Goal: Information Seeking & Learning: Learn about a topic

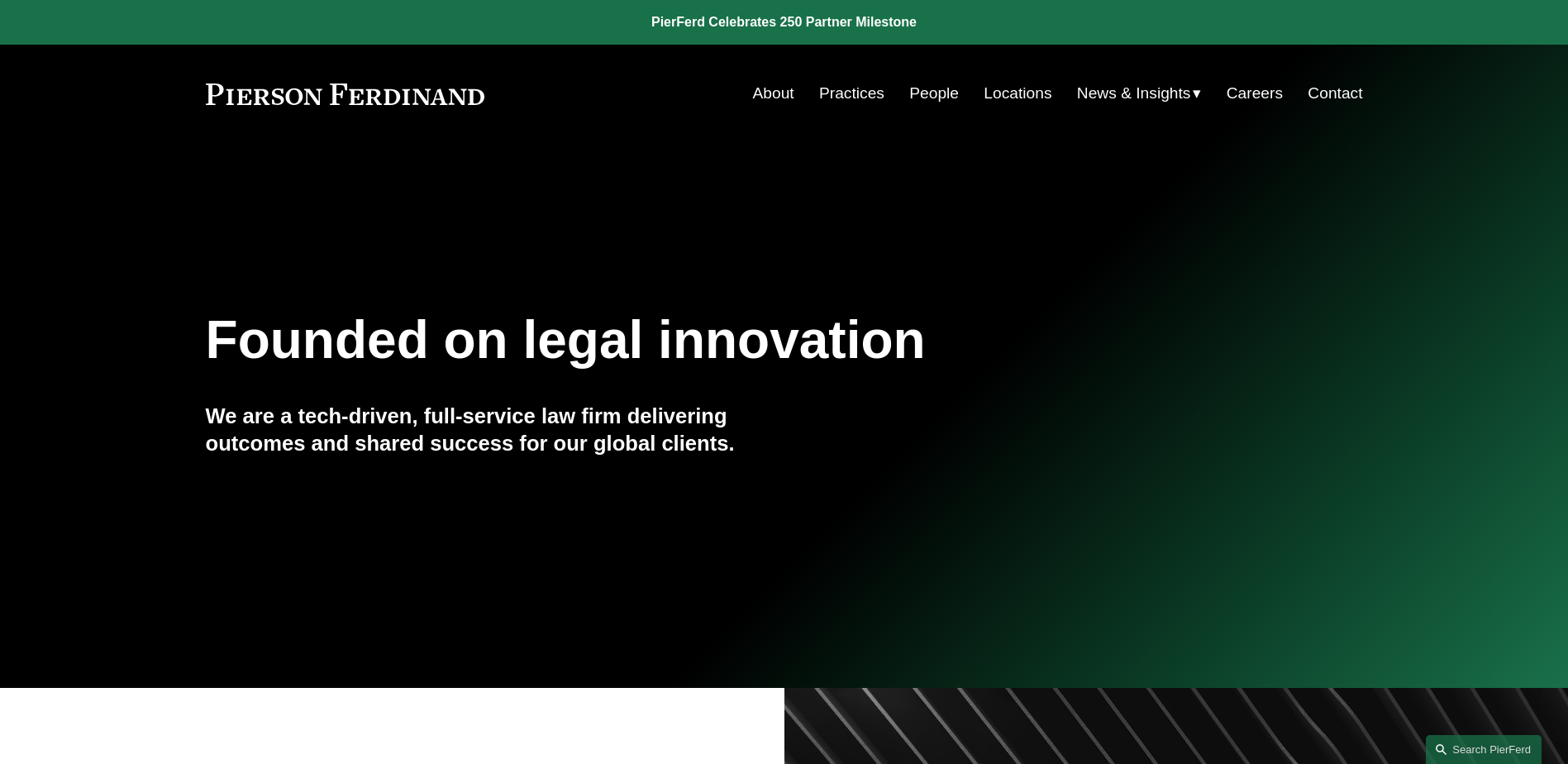
click at [922, 96] on link "People" at bounding box center [934, 93] width 49 height 31
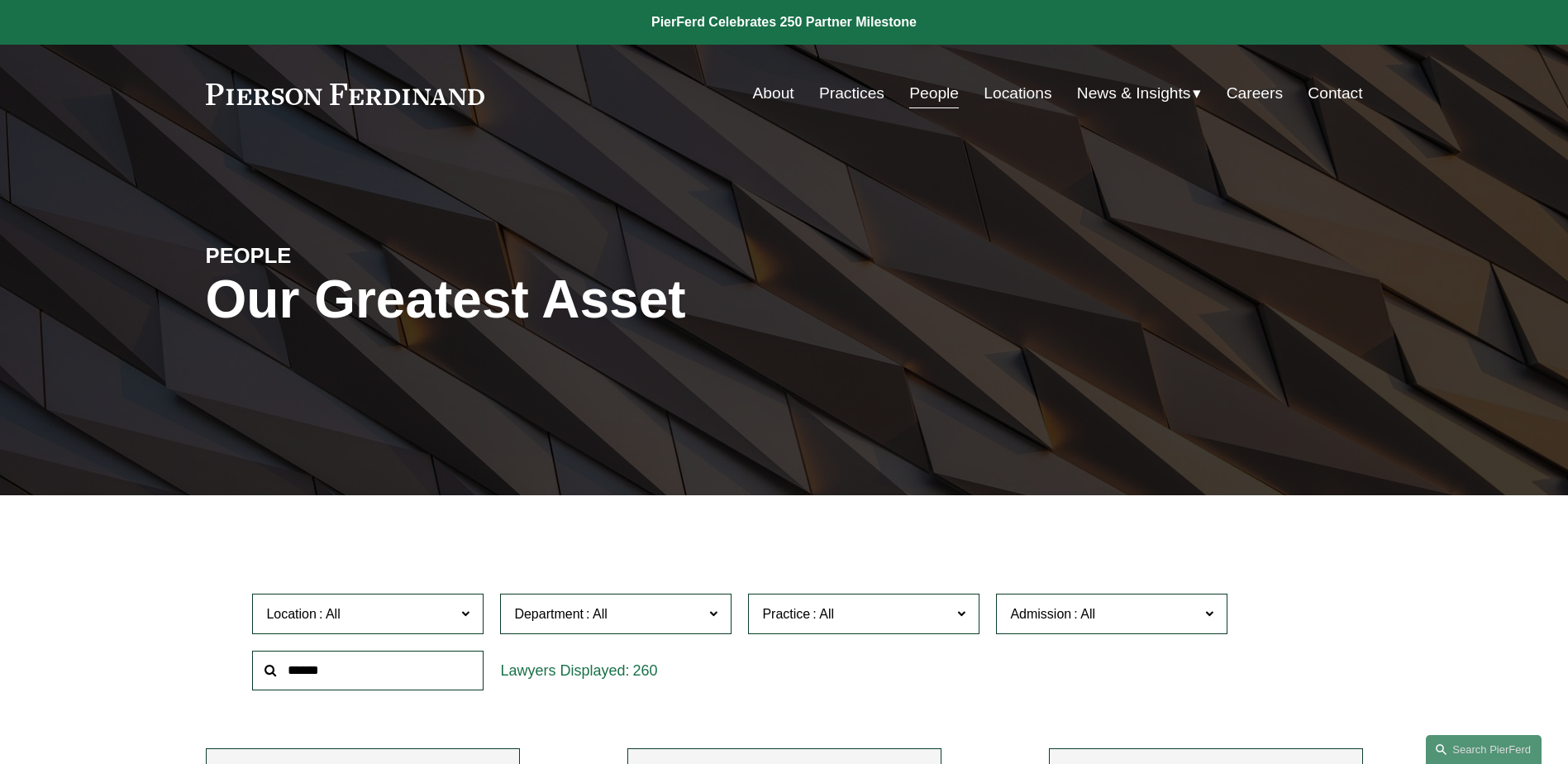
click at [715, 613] on span at bounding box center [713, 613] width 8 height 22
drag, startPoint x: 414, startPoint y: 523, endPoint x: 466, endPoint y: 527, distance: 52.2
click at [971, 618] on label "Practice" at bounding box center [865, 613] width 232 height 40
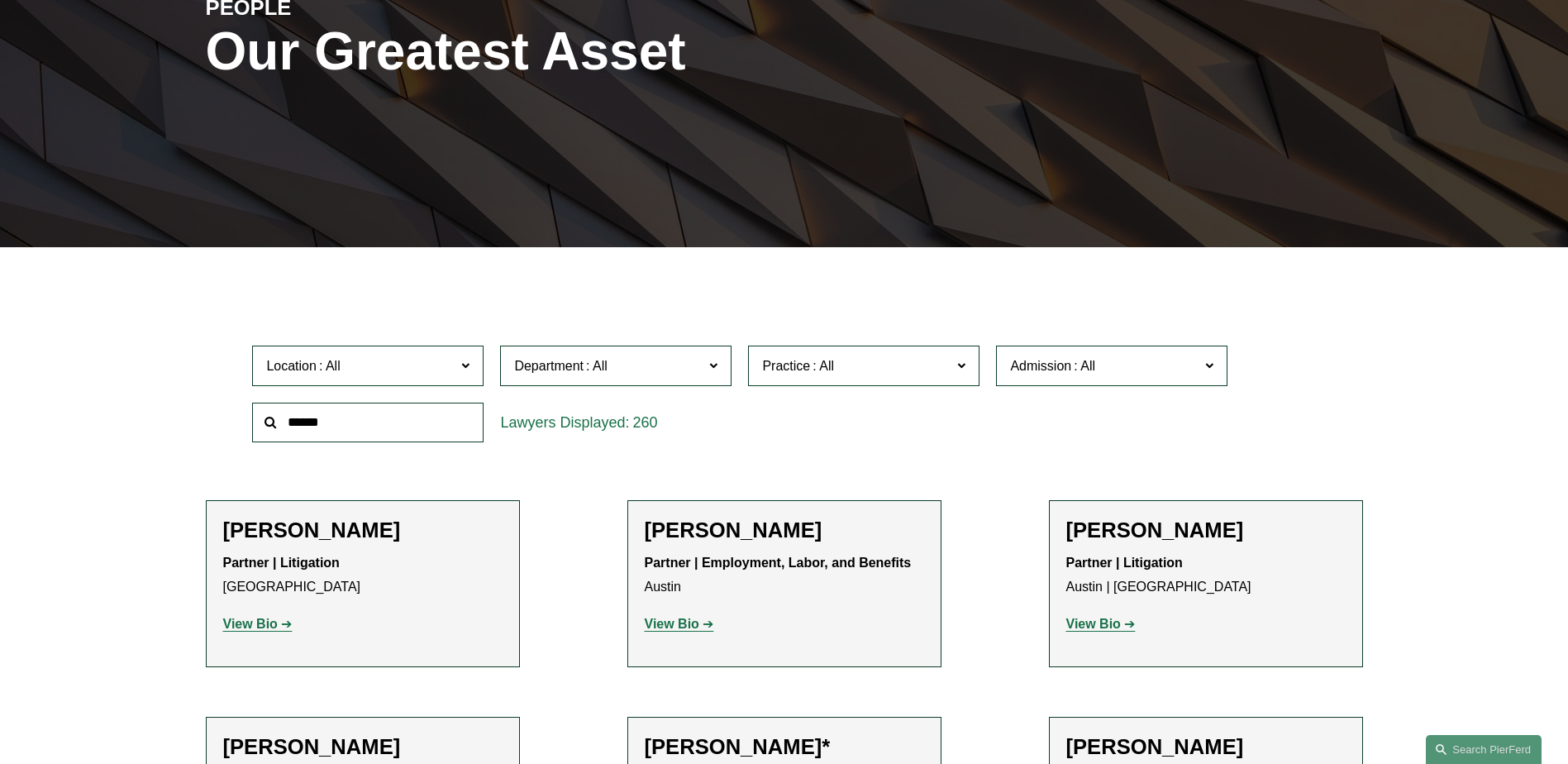
scroll to position [165, 0]
click at [0, 0] on link "Bankruptcy, Financial Restructuring, and Reorganization" at bounding box center [0, 0] width 0 height 0
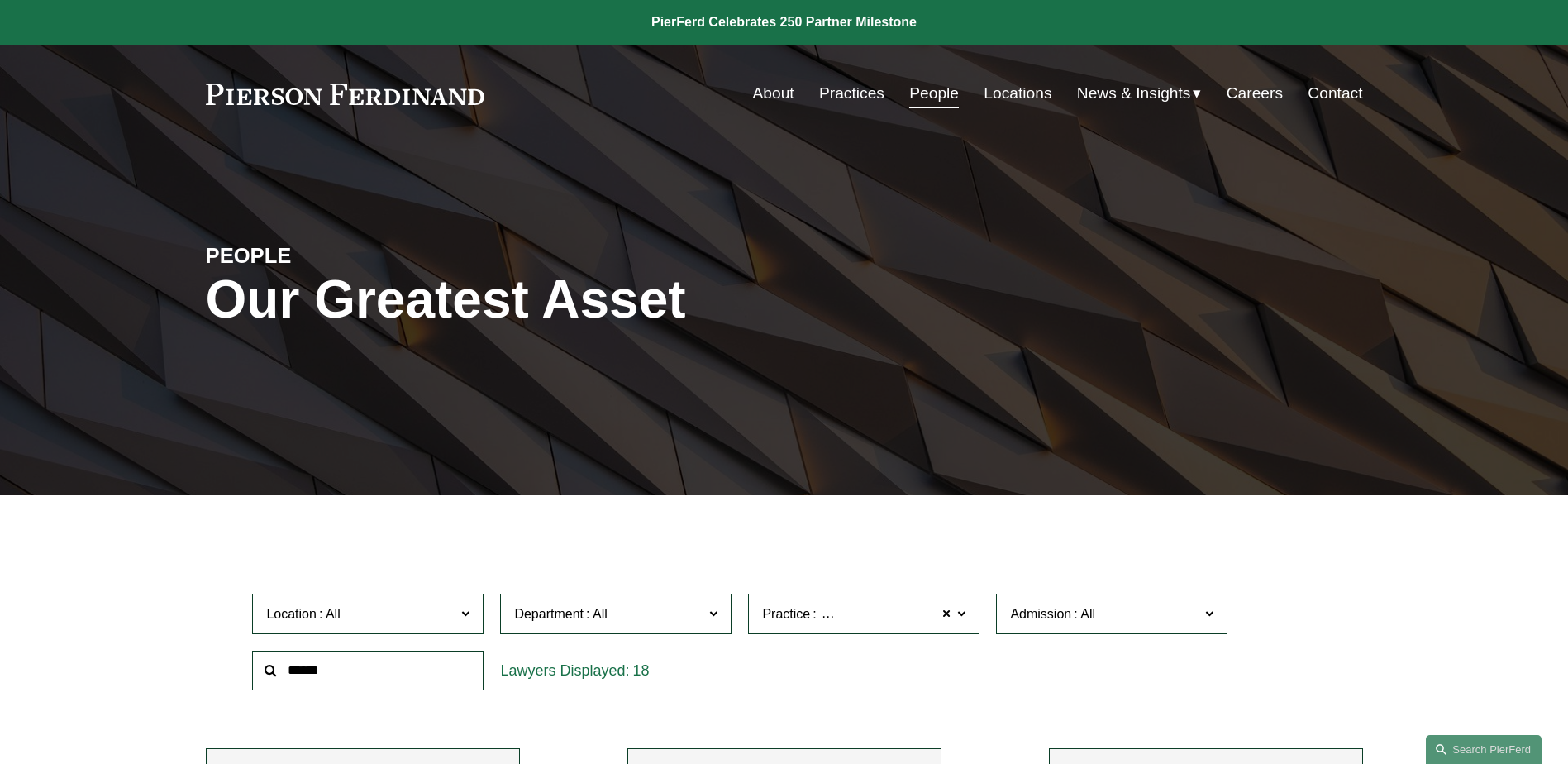
click at [919, 94] on link "People" at bounding box center [934, 93] width 49 height 31
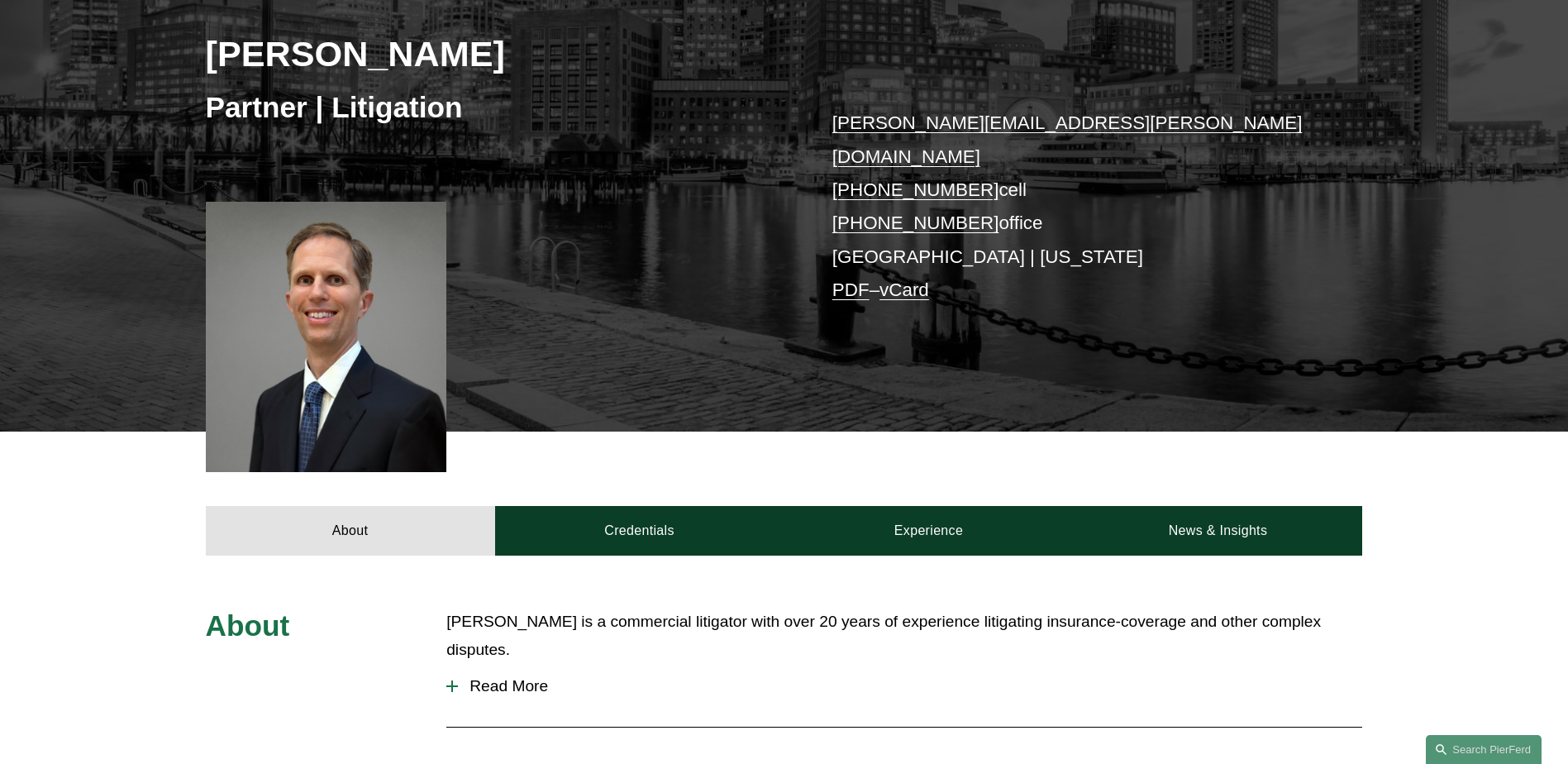
scroll to position [578, 0]
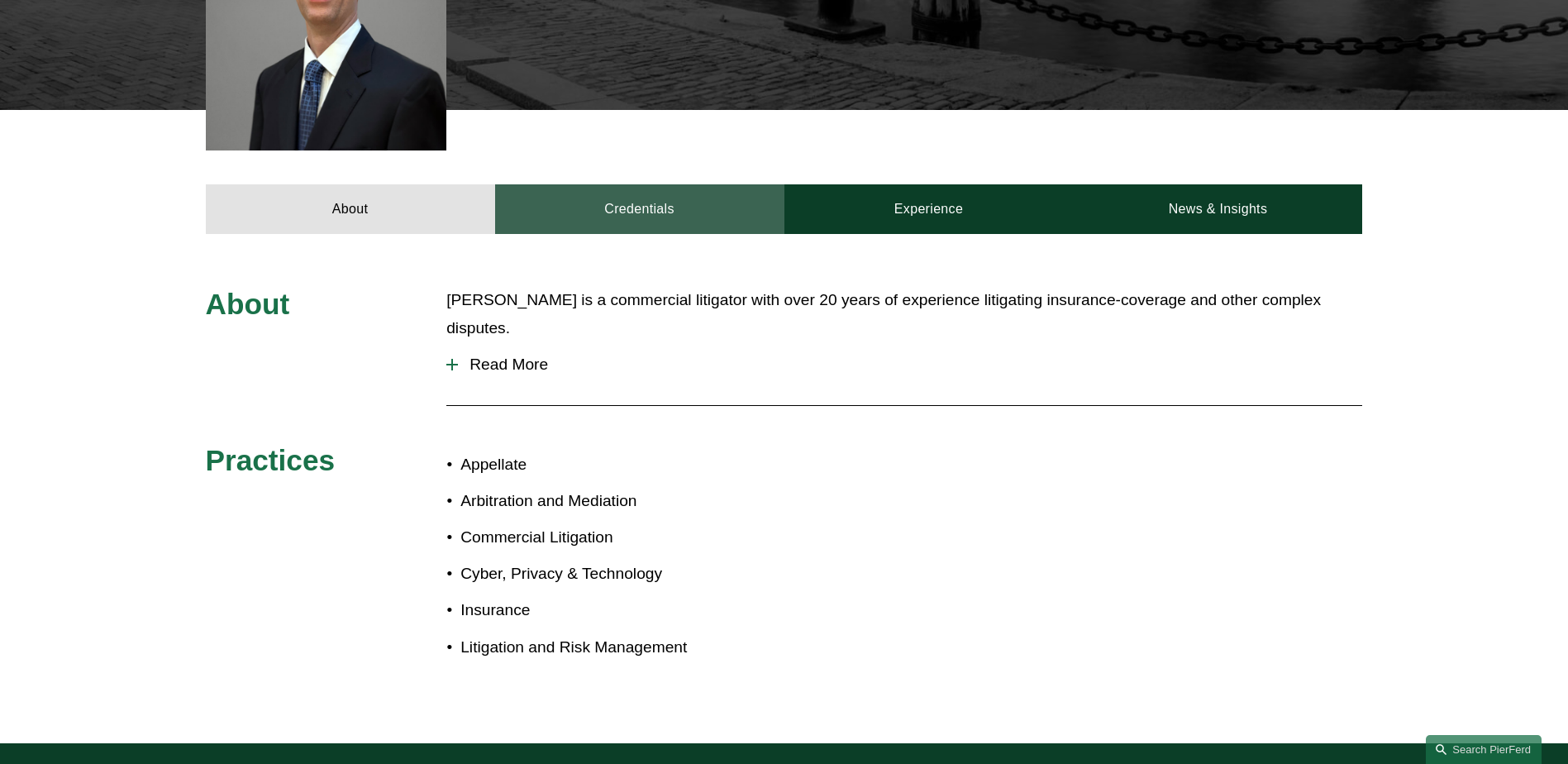
click at [638, 185] on link "Credentials" at bounding box center [640, 209] width 290 height 49
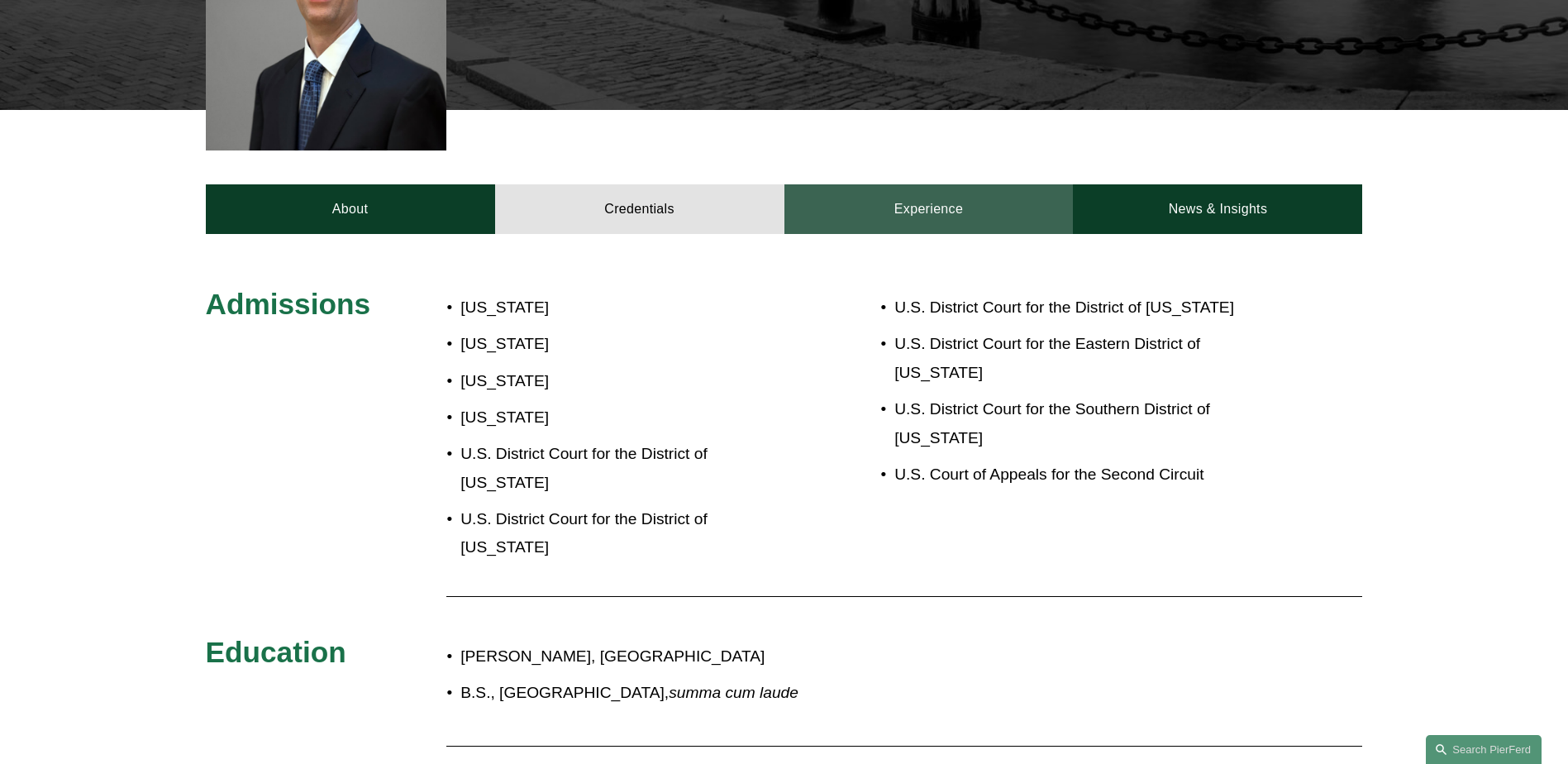
click at [917, 185] on link "Experience" at bounding box center [929, 209] width 290 height 49
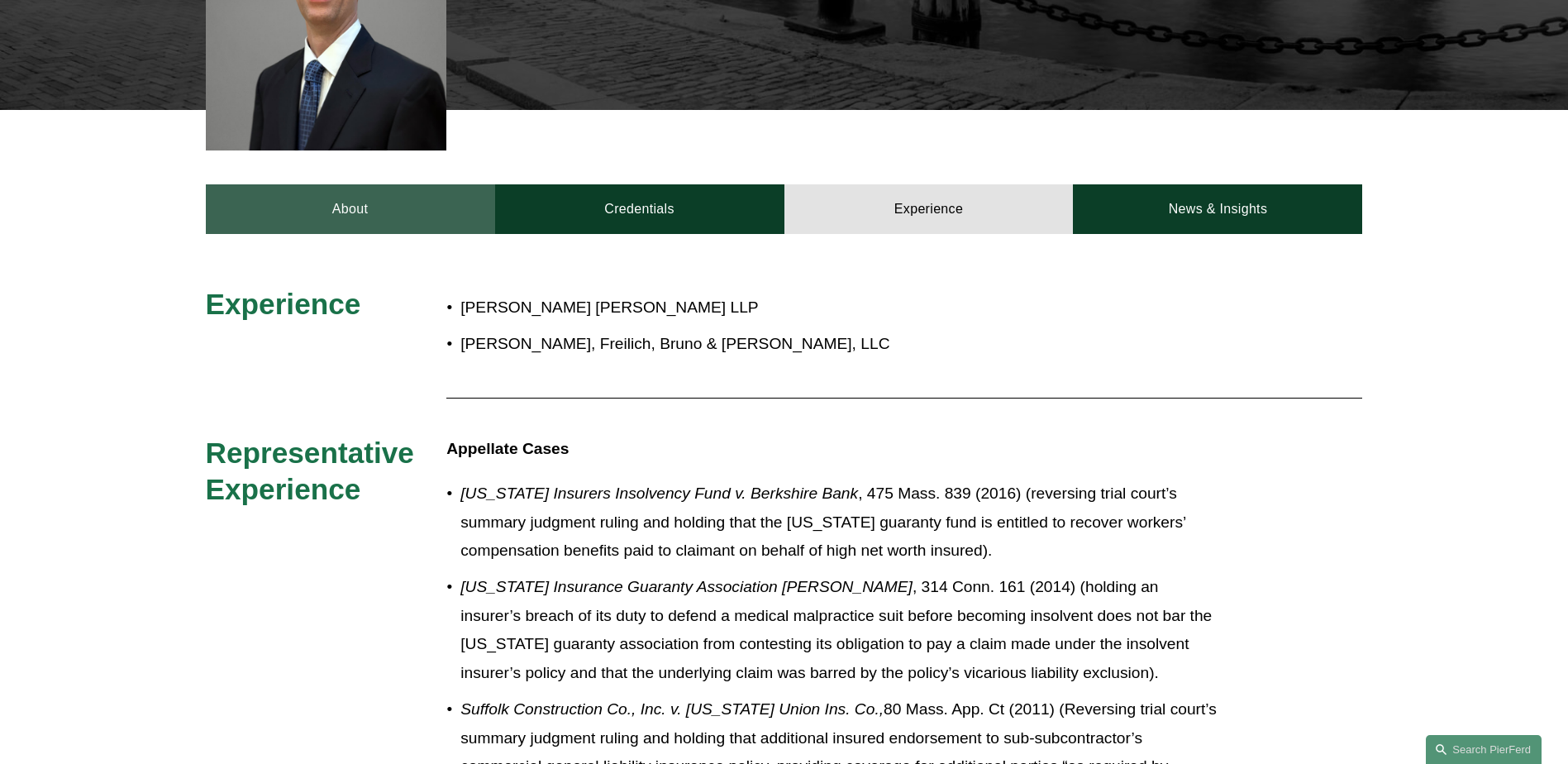
click at [437, 188] on link "About" at bounding box center [351, 209] width 290 height 49
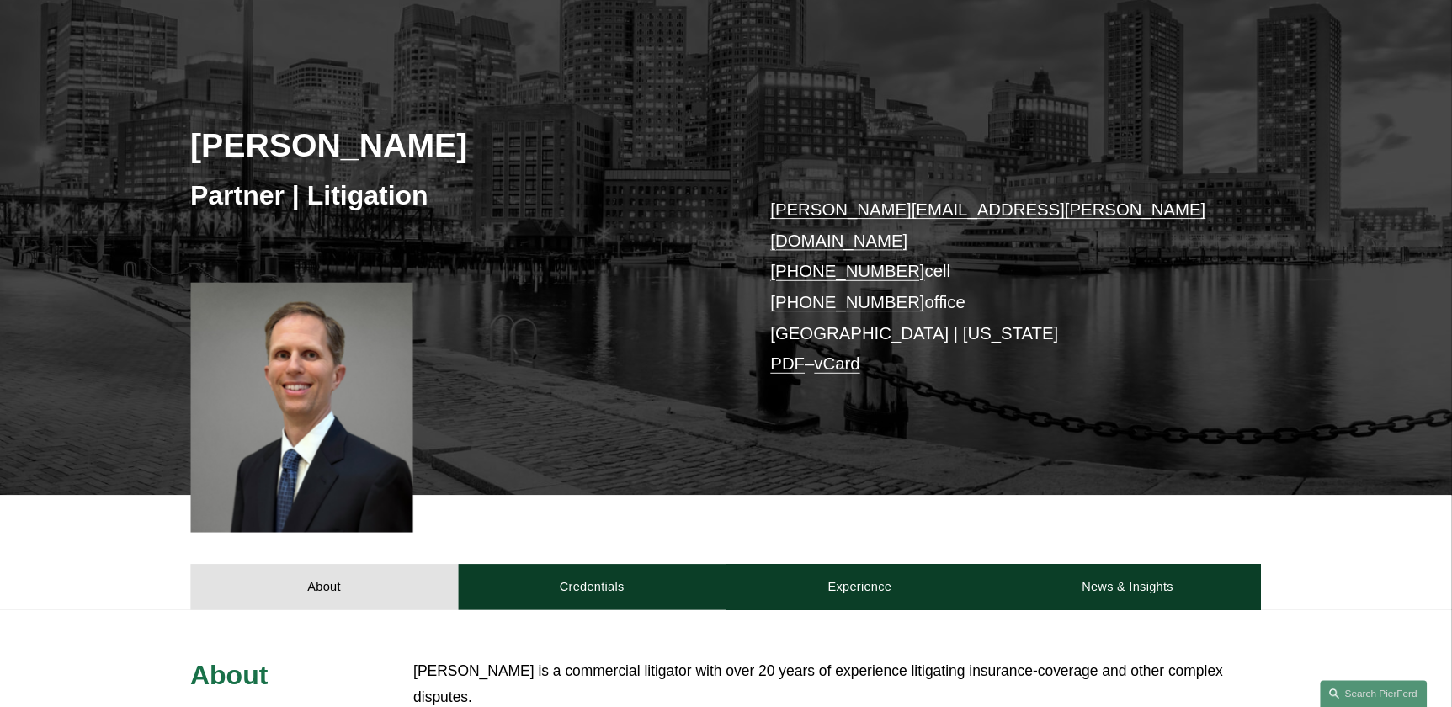
scroll to position [0, 0]
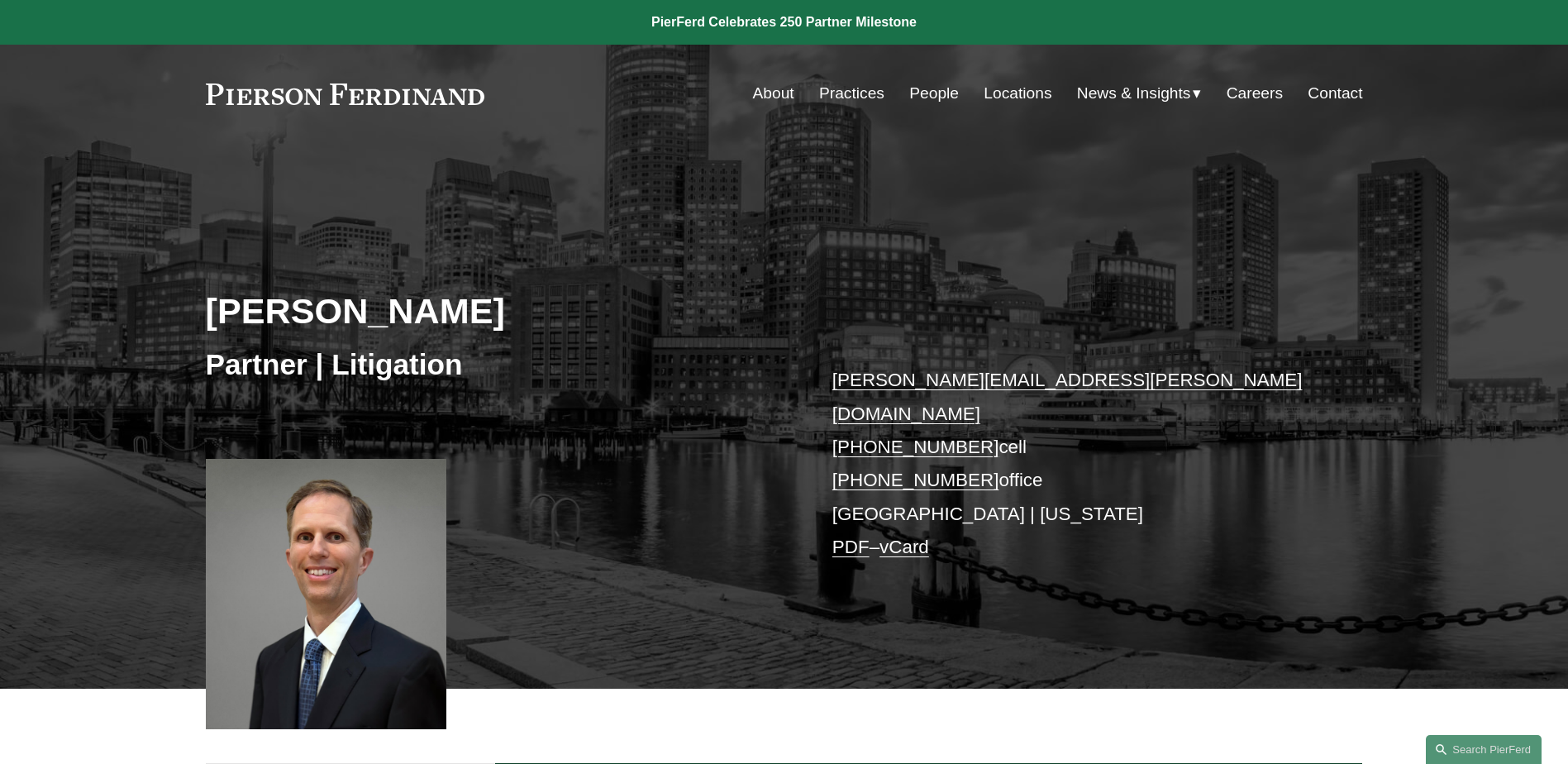
drag, startPoint x: 861, startPoint y: 84, endPoint x: 812, endPoint y: 107, distance: 54.1
click at [812, 107] on nav "About Practices People Locations News & Insights News Insights Blogs Careers Co…" at bounding box center [1058, 93] width 610 height 31
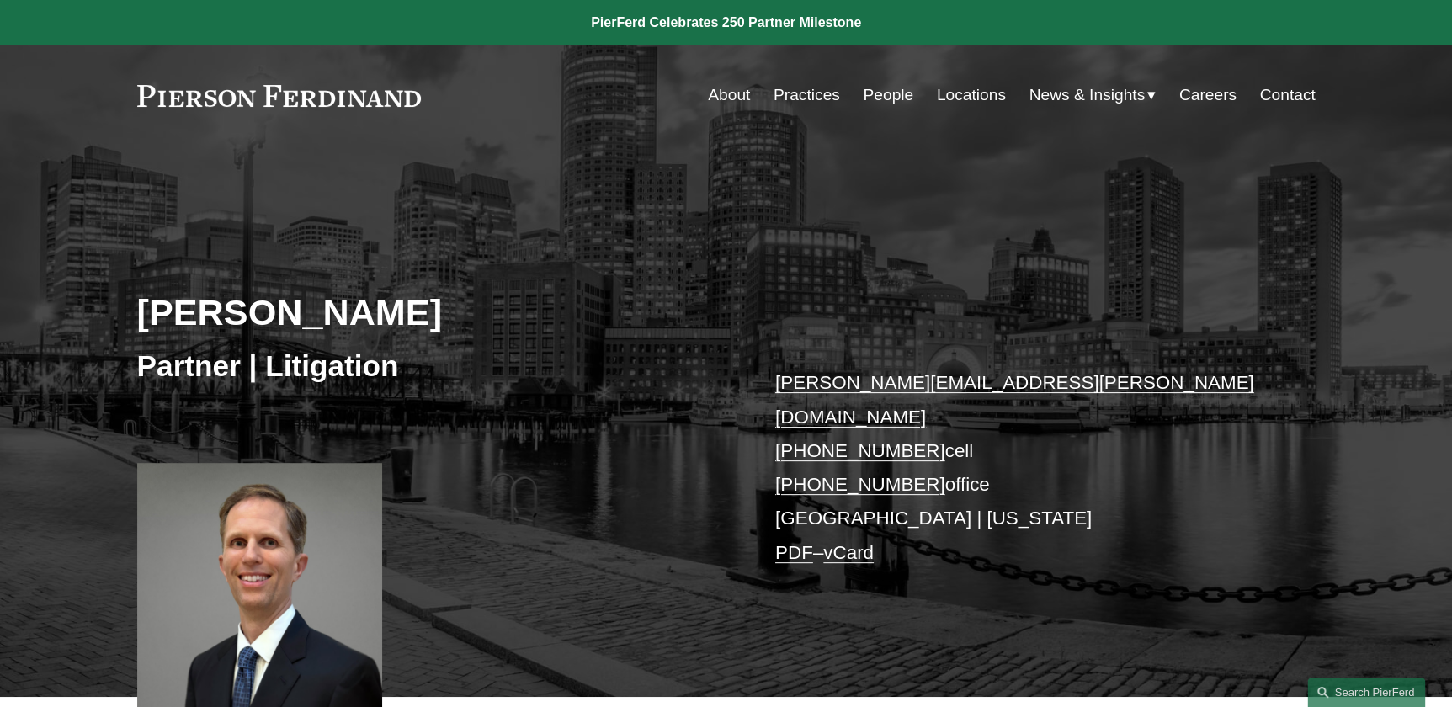
click at [723, 92] on link "About" at bounding box center [729, 95] width 42 height 32
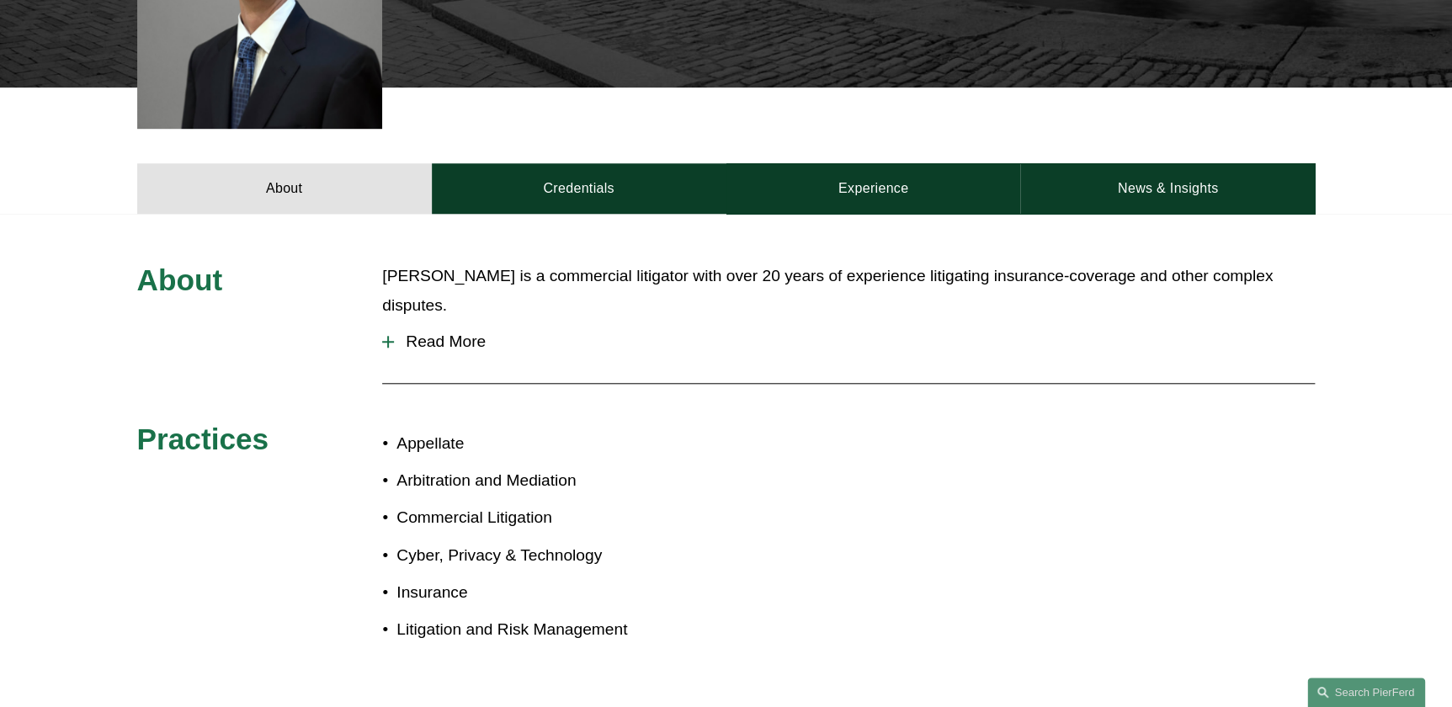
scroll to position [612, 0]
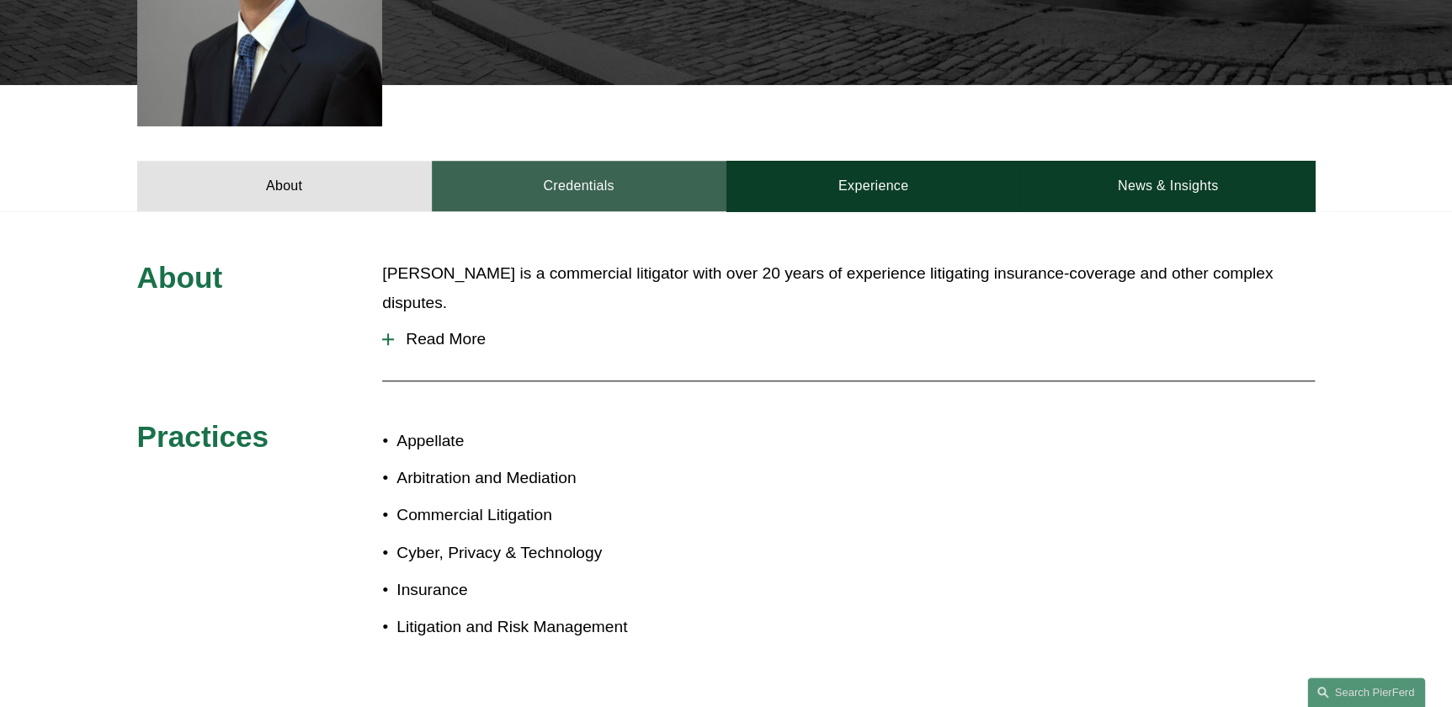
click at [542, 161] on link "Credentials" at bounding box center [579, 186] width 295 height 50
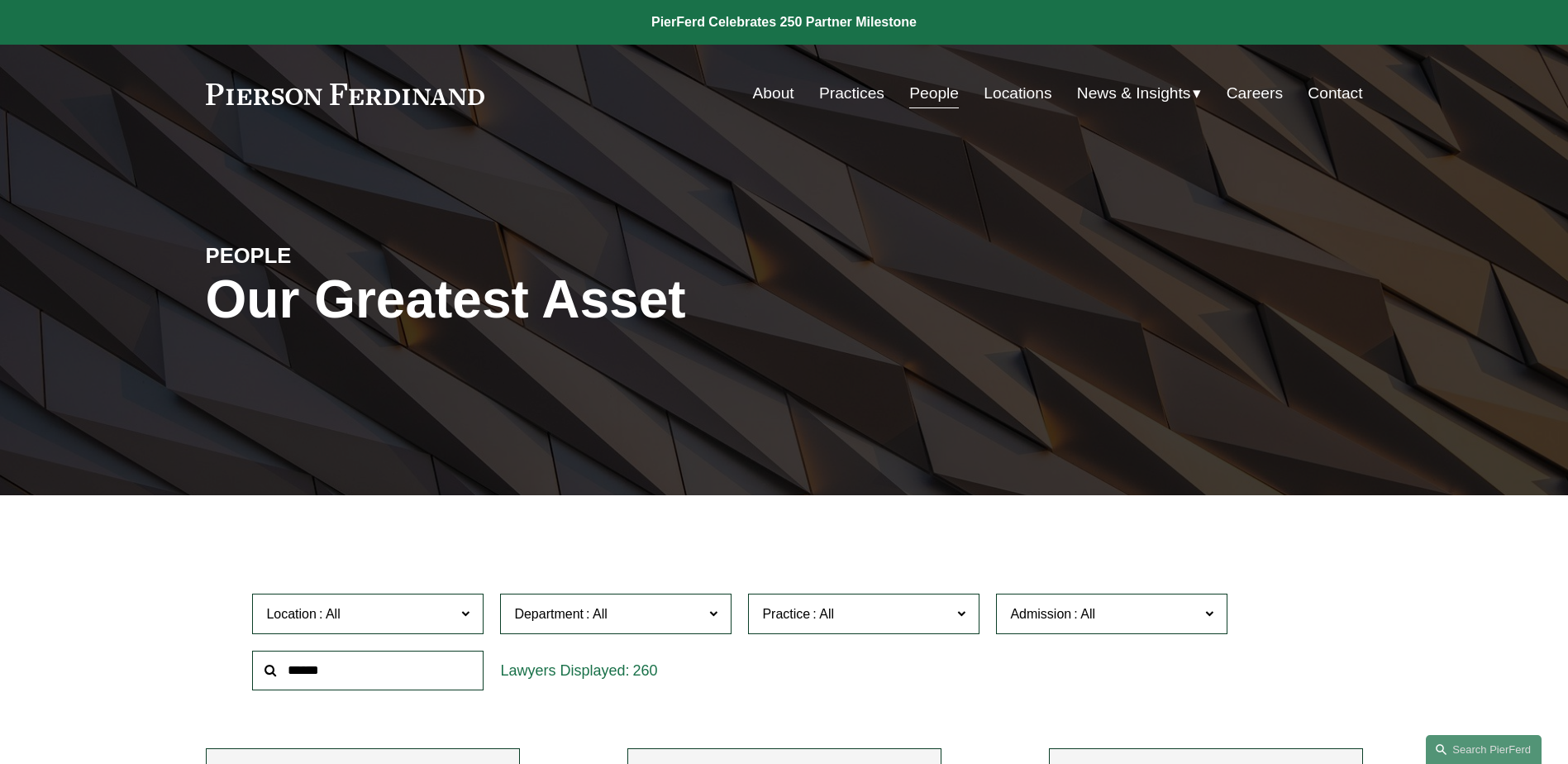
scroll to position [3807, 0]
